Goal: Task Accomplishment & Management: Manage account settings

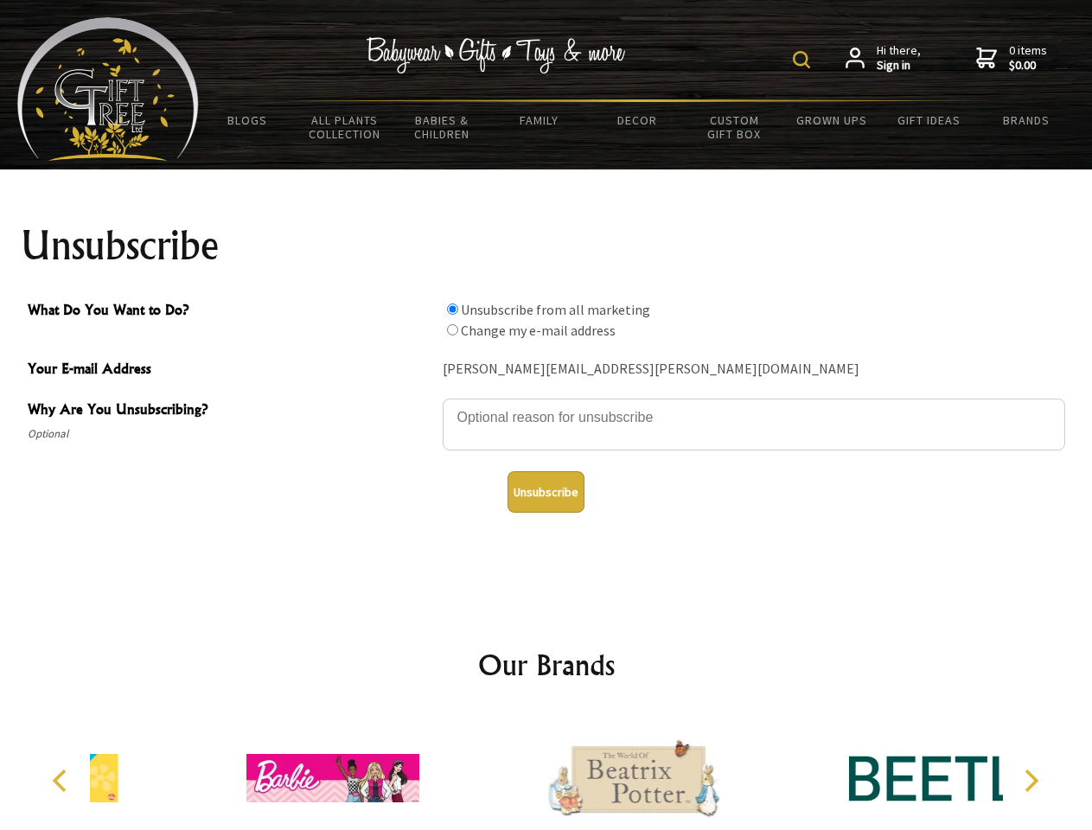
click at [804, 60] on img at bounding box center [801, 59] width 17 height 17
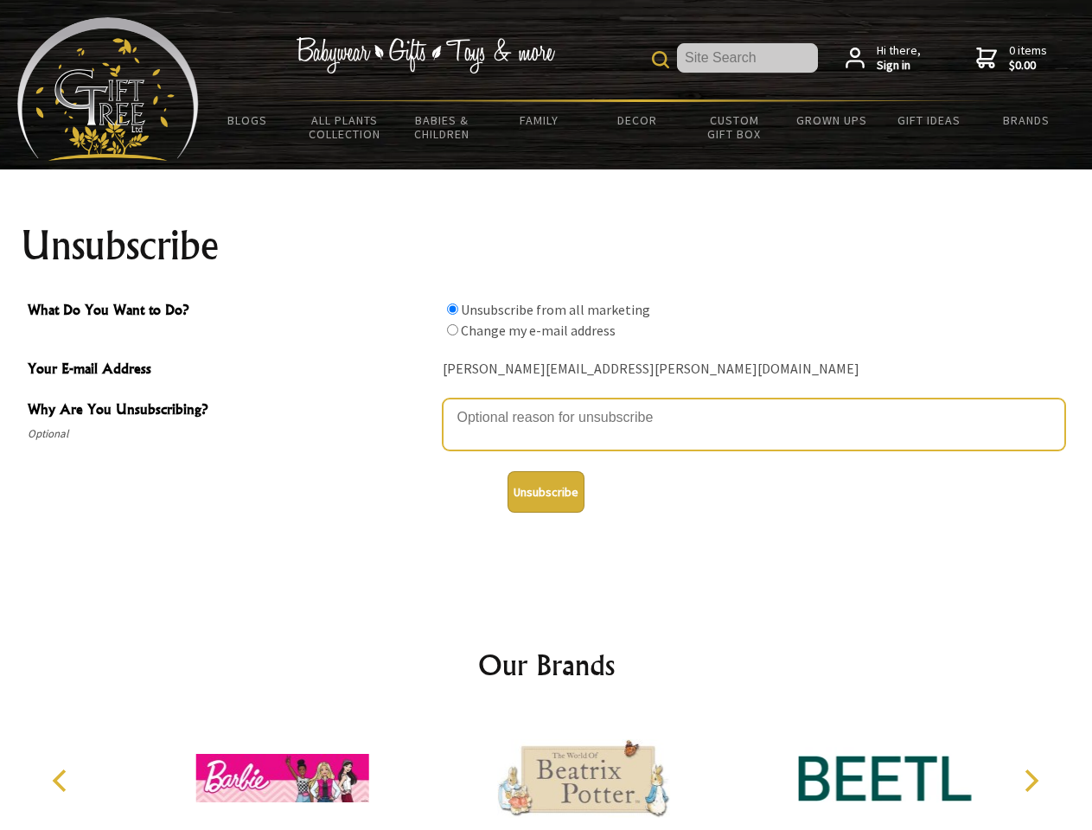
click at [547, 405] on textarea "Why Are You Unsubscribing?" at bounding box center [754, 425] width 623 height 52
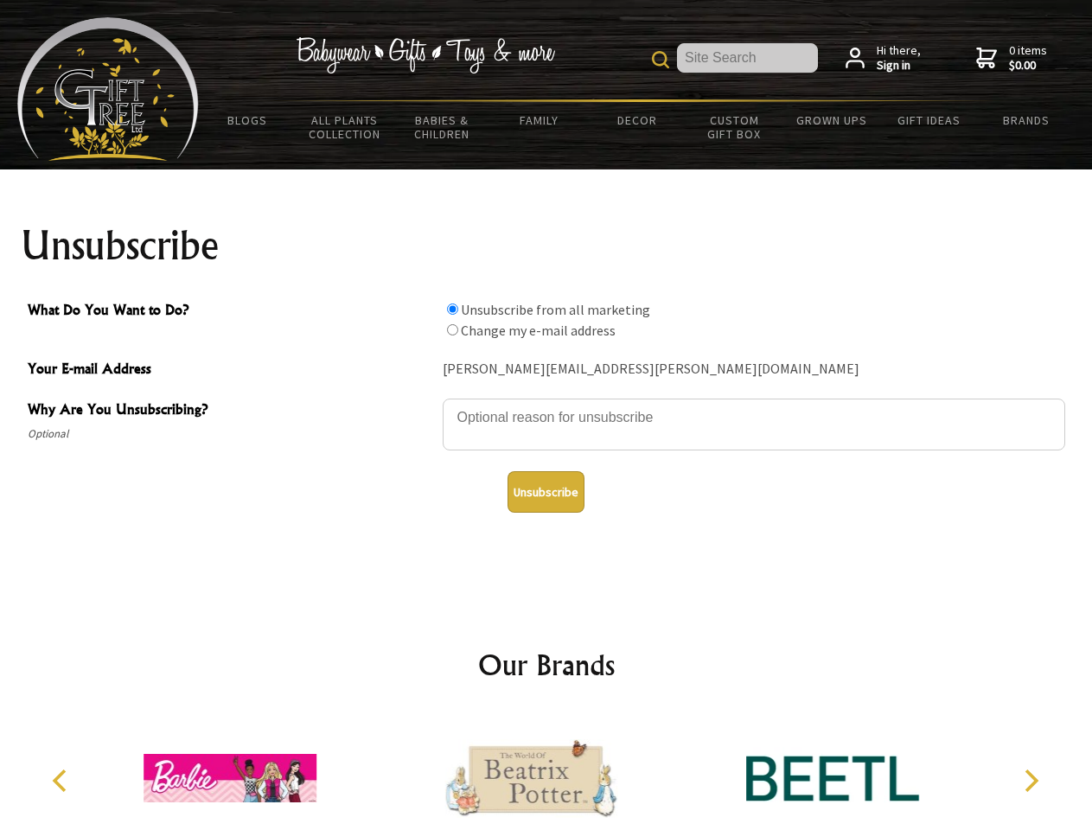
click at [452, 309] on input "What Do You Want to Do?" at bounding box center [452, 309] width 11 height 11
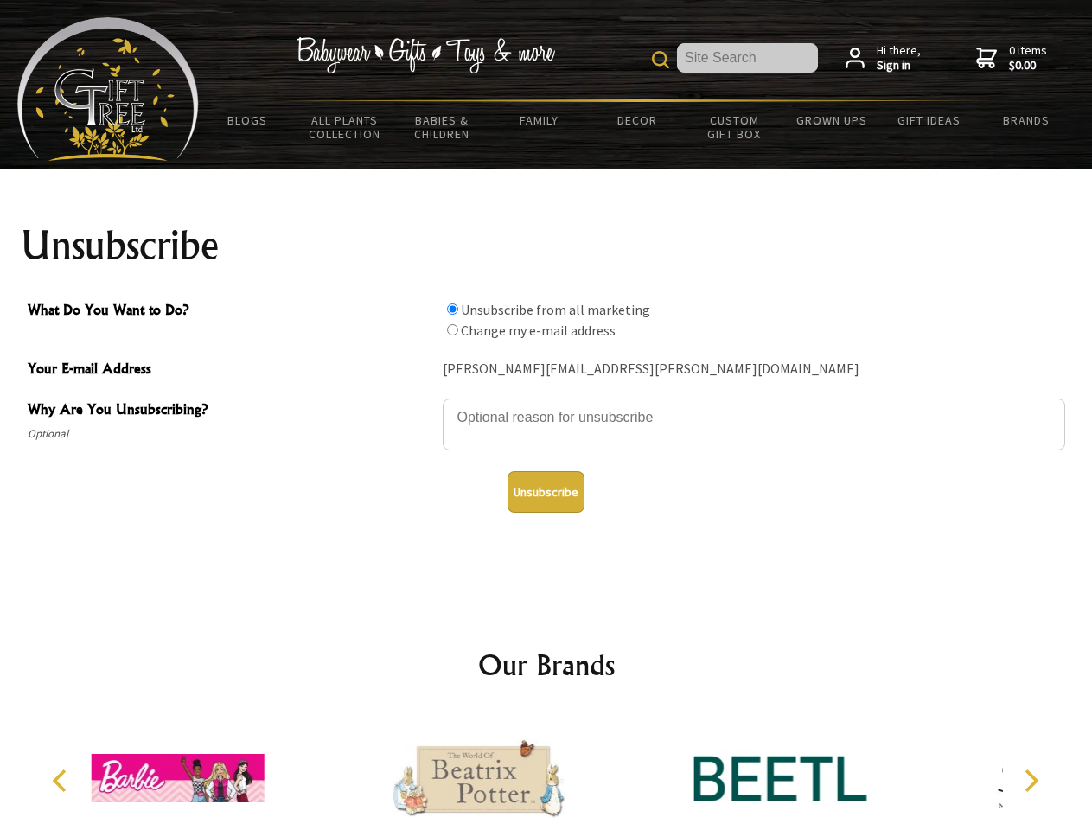
click at [452, 330] on input "What Do You Want to Do?" at bounding box center [452, 329] width 11 height 11
radio input "true"
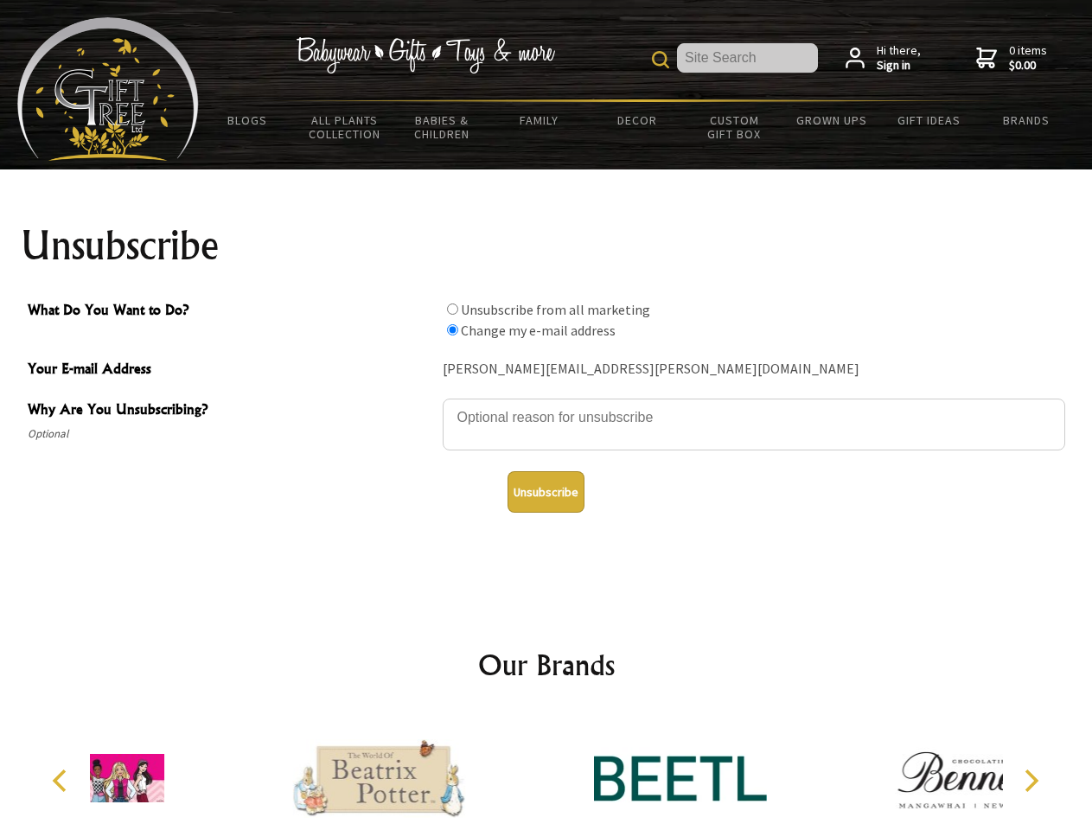
click at [546, 492] on button "Unsubscribe" at bounding box center [546, 492] width 77 height 42
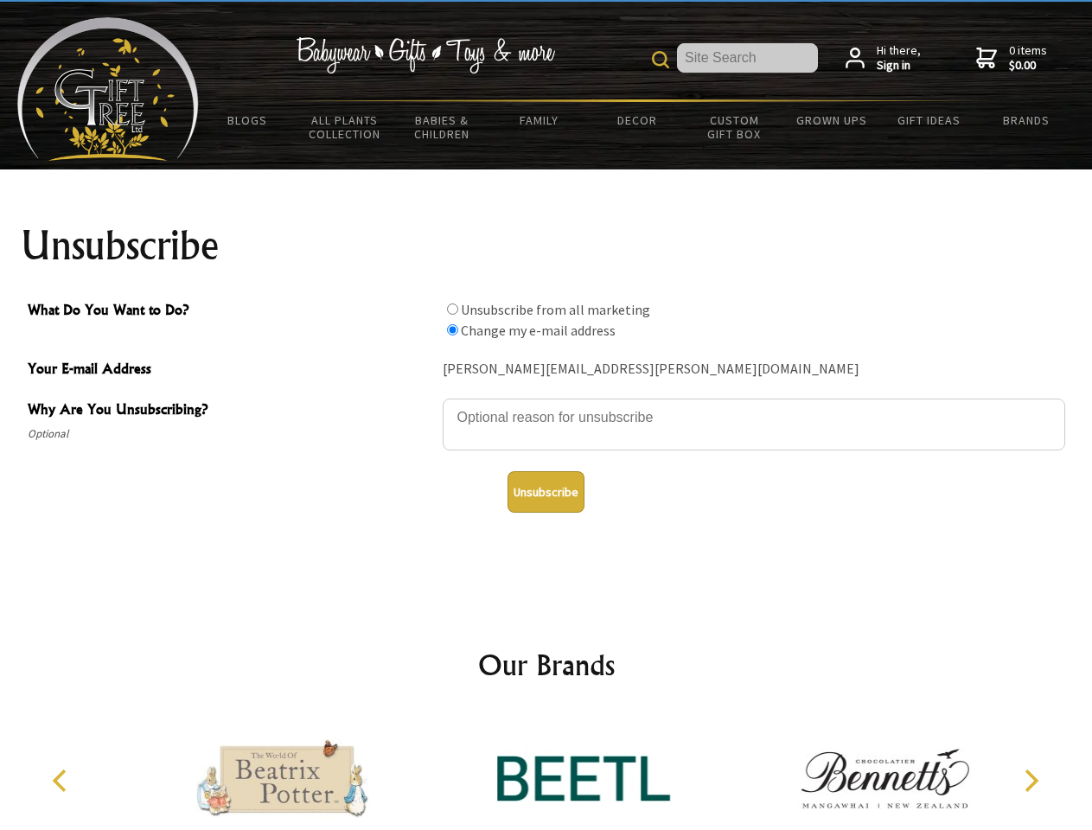
click at [62, 781] on icon "Previous" at bounding box center [61, 781] width 22 height 22
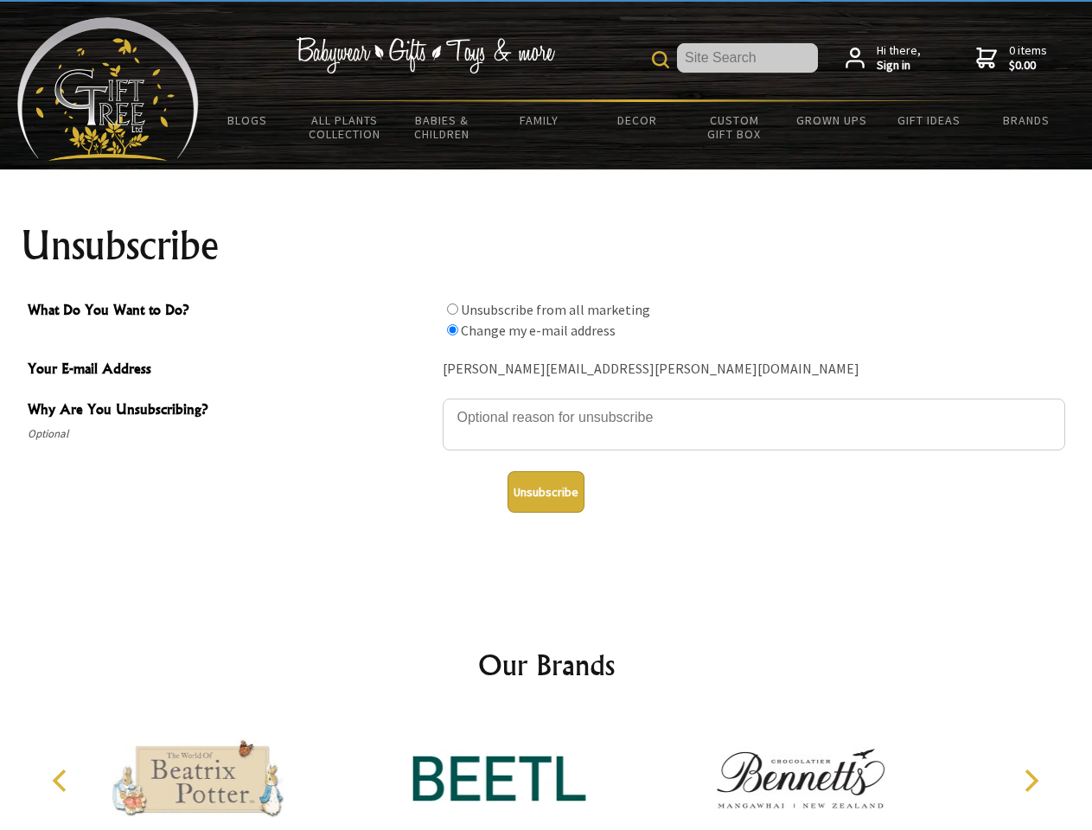
click at [1031, 781] on icon "Next" at bounding box center [1030, 781] width 22 height 22
